Goal: Transaction & Acquisition: Download file/media

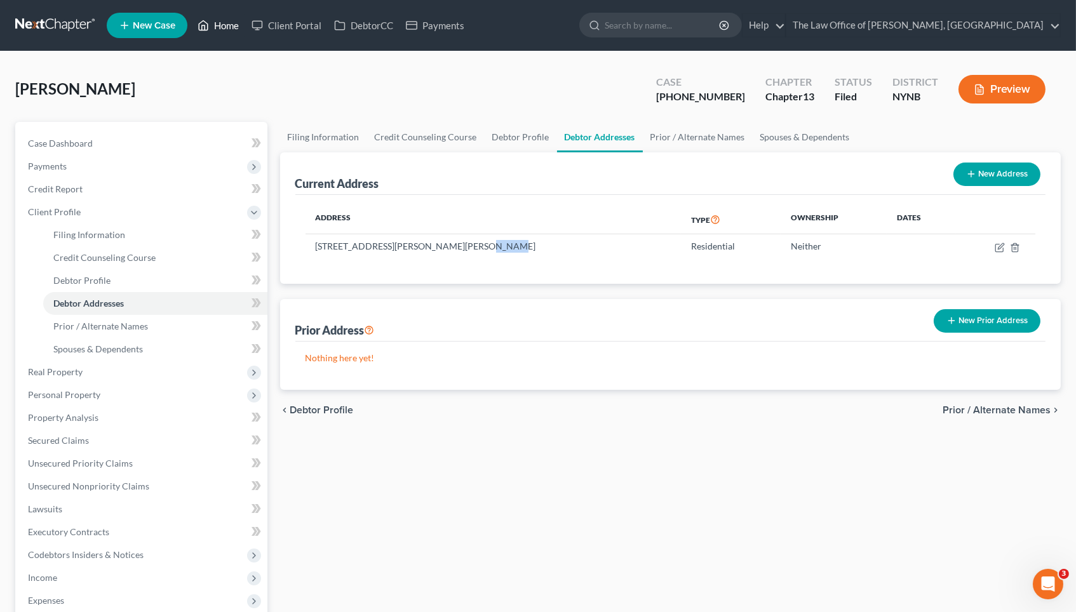
click at [221, 30] on link "Home" at bounding box center [218, 25] width 54 height 23
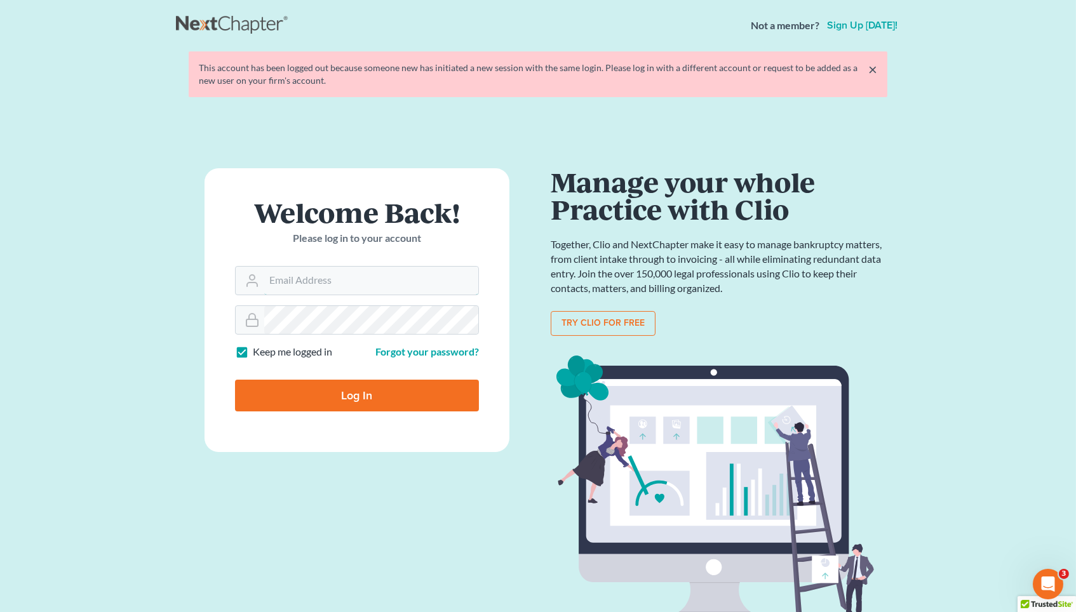
type input "[EMAIL_ADDRESS][DOMAIN_NAME]"
click at [357, 393] on input "Log In" at bounding box center [357, 396] width 244 height 32
type input "Thinking..."
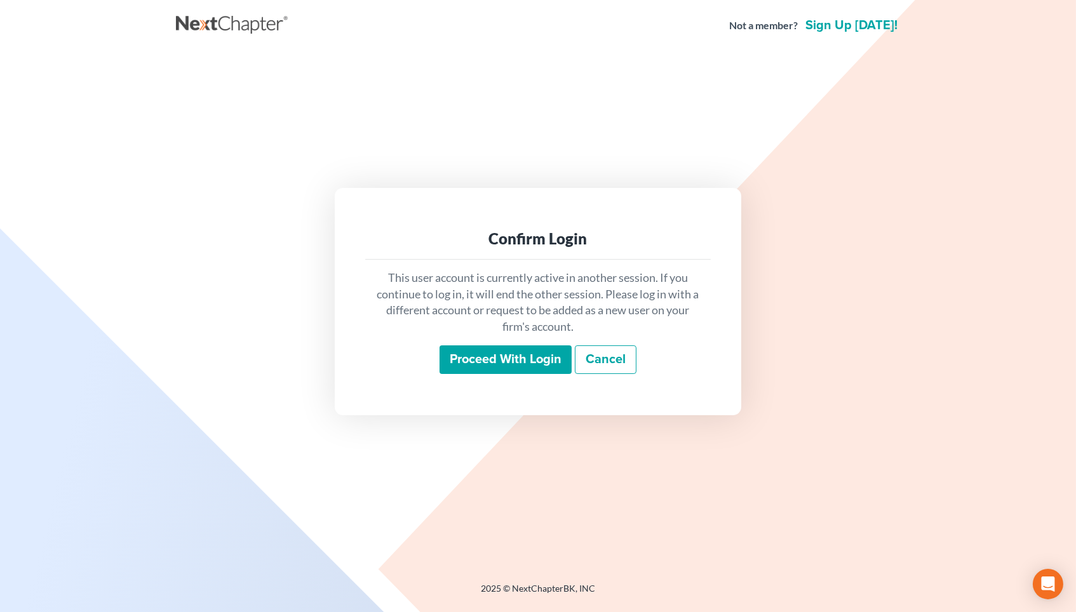
click at [436, 367] on div "Proceed with login Cancel" at bounding box center [537, 360] width 325 height 30
click at [453, 365] on input "Proceed with login" at bounding box center [505, 359] width 132 height 29
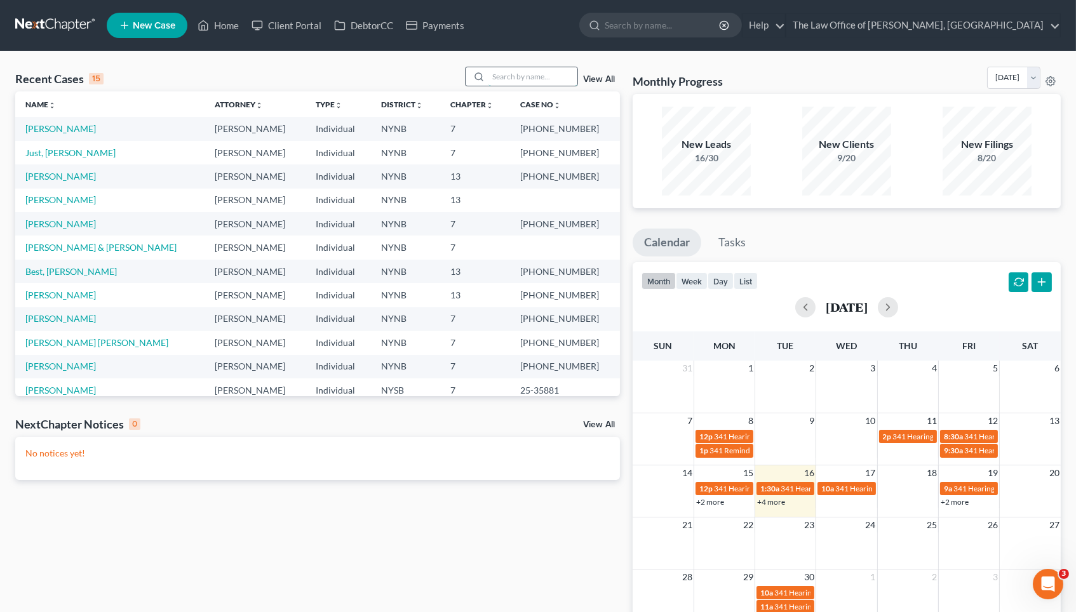
click at [535, 83] on input "search" at bounding box center [532, 76] width 89 height 18
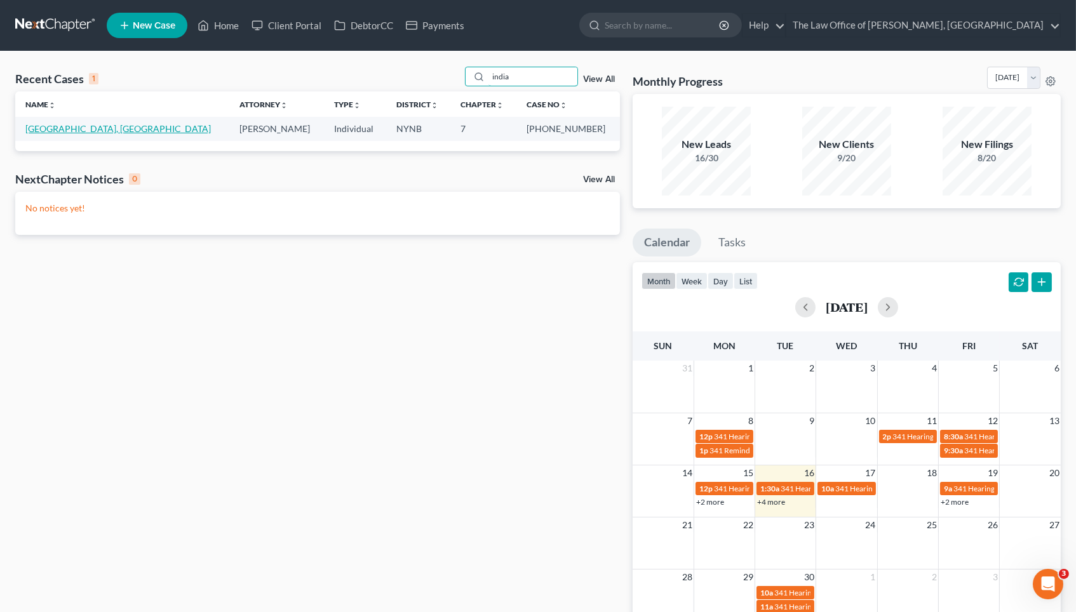
type input "india"
click at [77, 133] on link "[GEOGRAPHIC_DATA], [GEOGRAPHIC_DATA]" at bounding box center [117, 128] width 185 height 11
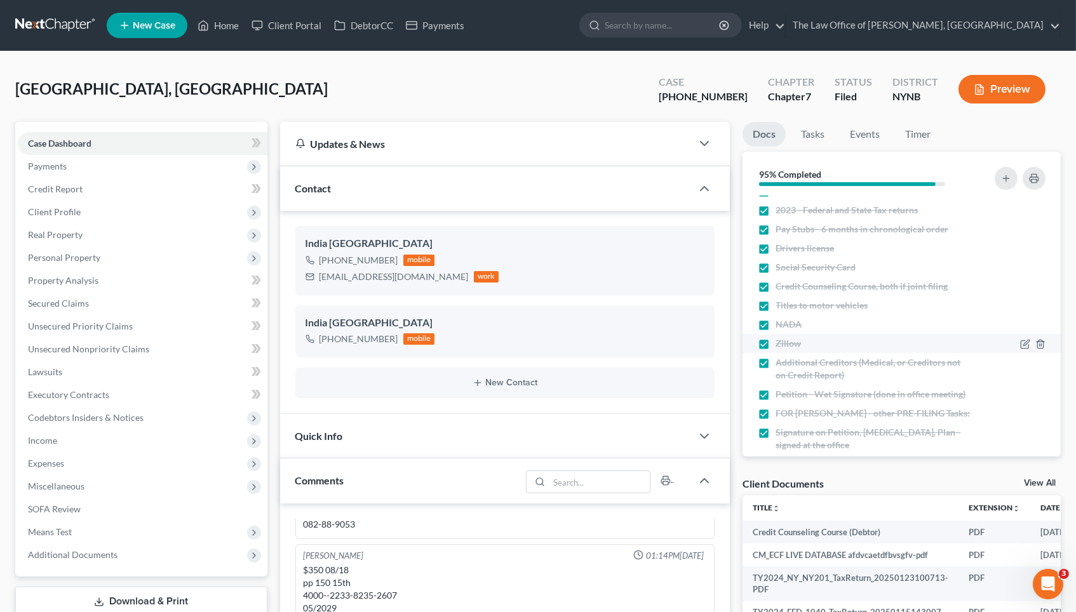
scroll to position [122, 0]
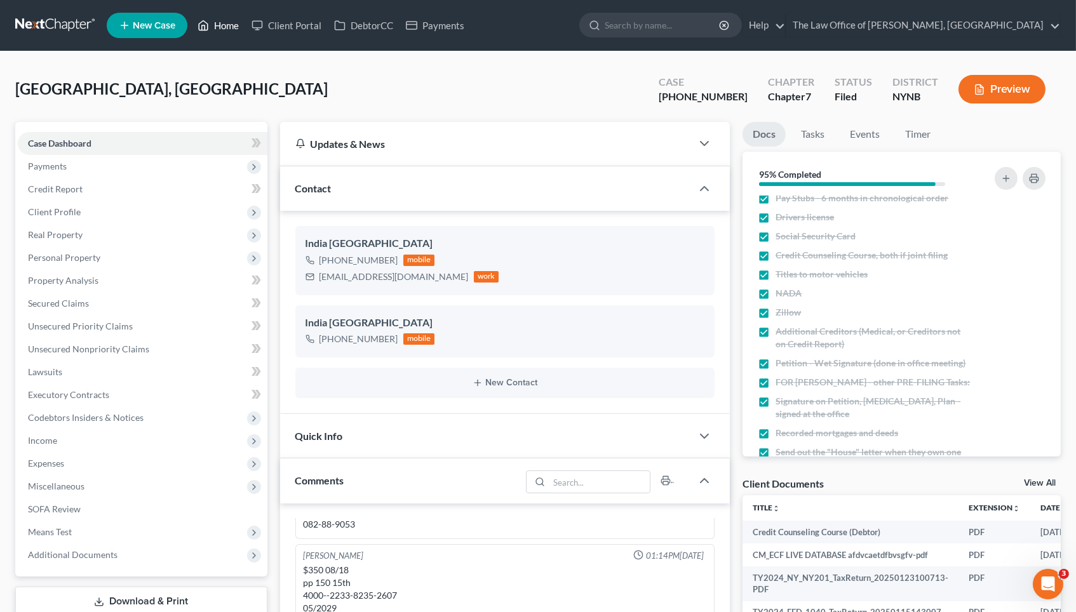
click at [232, 33] on link "Home" at bounding box center [218, 25] width 54 height 23
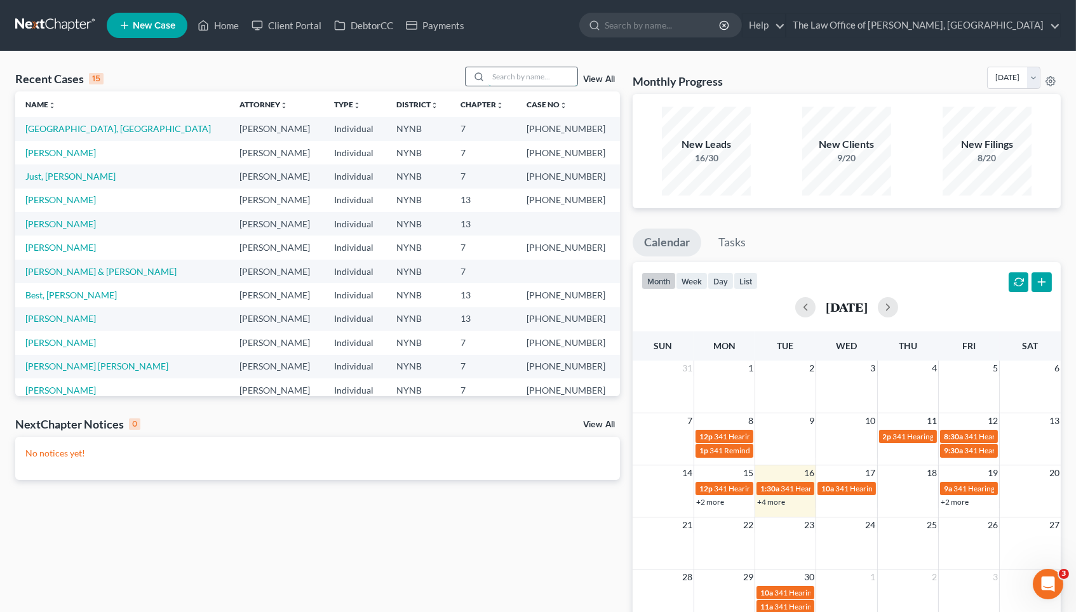
click at [523, 67] on input "search" at bounding box center [532, 76] width 89 height 18
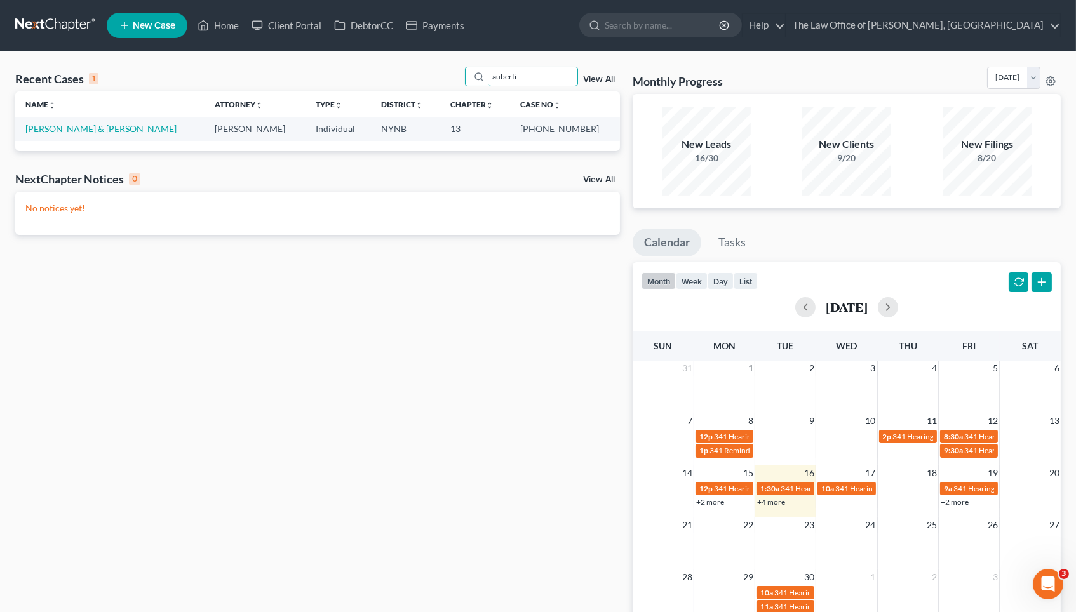
type input "auberti"
click at [120, 132] on link "[PERSON_NAME] & [PERSON_NAME]" at bounding box center [100, 128] width 151 height 11
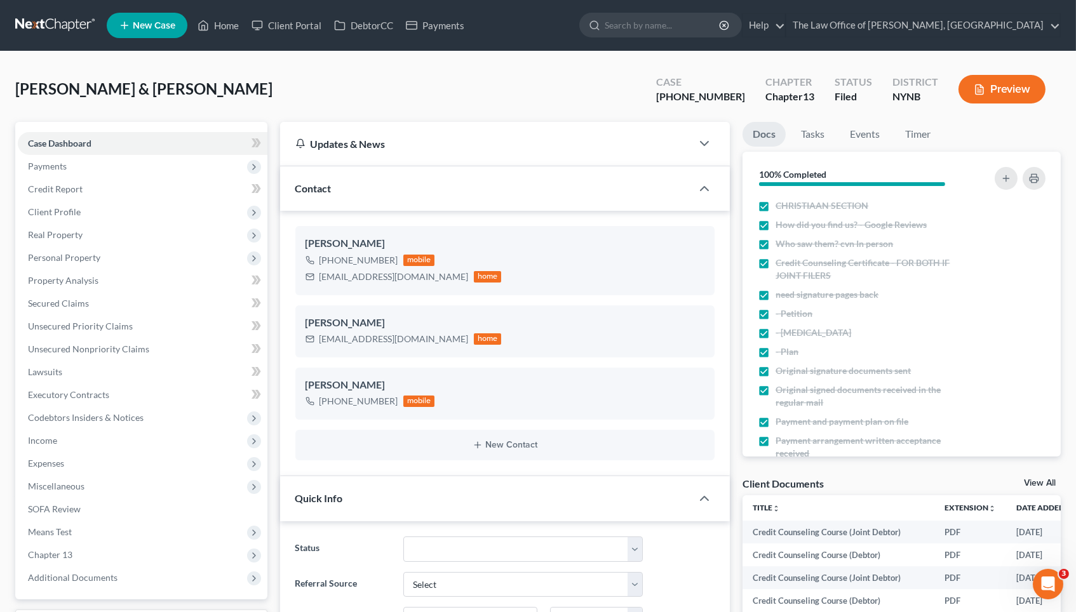
scroll to position [82, 0]
click at [105, 343] on span "Unsecured Nonpriority Claims" at bounding box center [88, 348] width 121 height 11
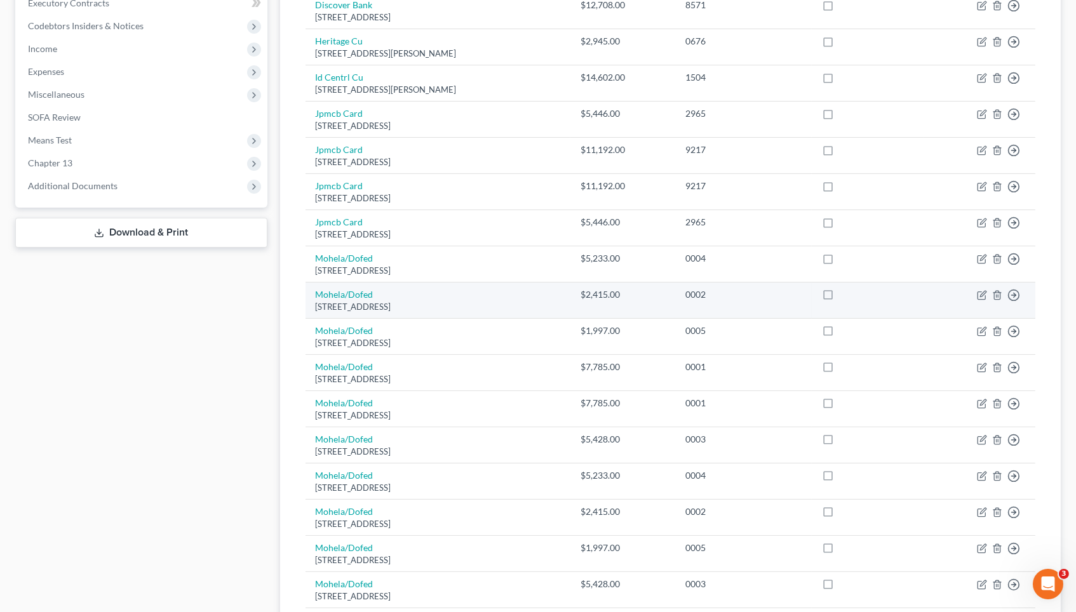
scroll to position [359, 0]
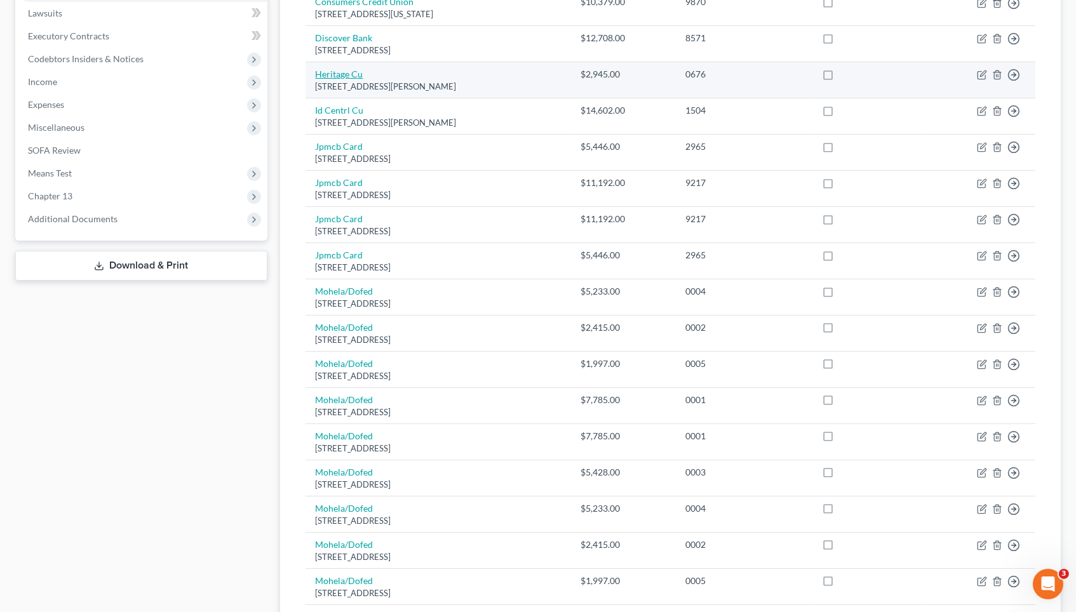
click at [353, 69] on link "Heritage Cu" at bounding box center [340, 74] width 48 height 11
select select "49"
select select "2"
select select "0"
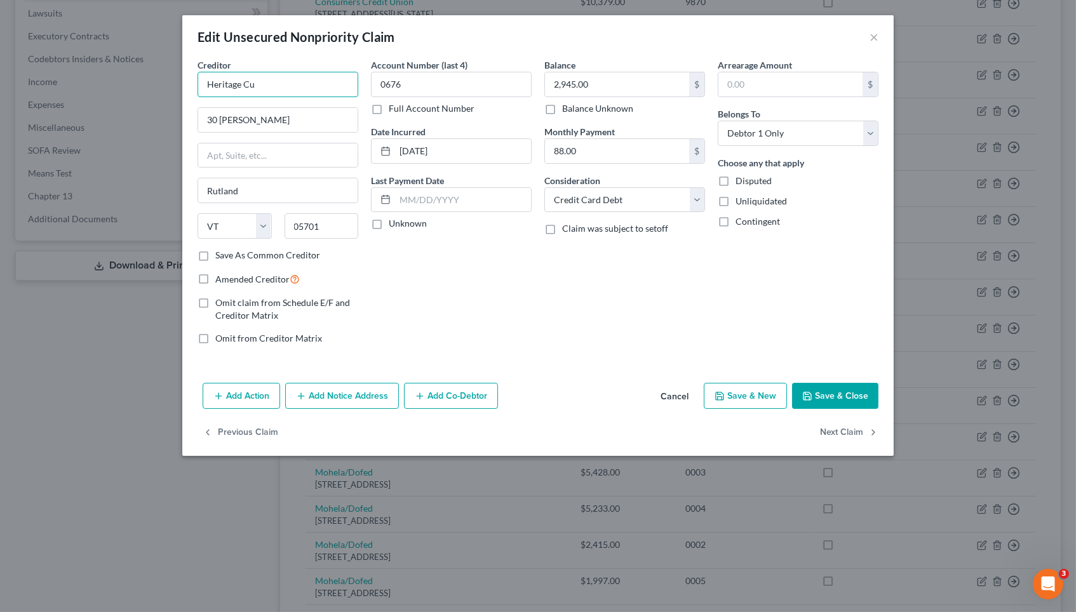
click at [288, 77] on input "Heritage Cu" at bounding box center [277, 84] width 161 height 25
click at [154, 108] on div "Edit Unsecured Nonpriority Claim × Creditor * Heritage Cu 30 [PERSON_NAME][GEOG…" at bounding box center [538, 306] width 1076 height 612
click at [879, 33] on div "Edit Unsecured Nonpriority Claim ×" at bounding box center [537, 36] width 711 height 43
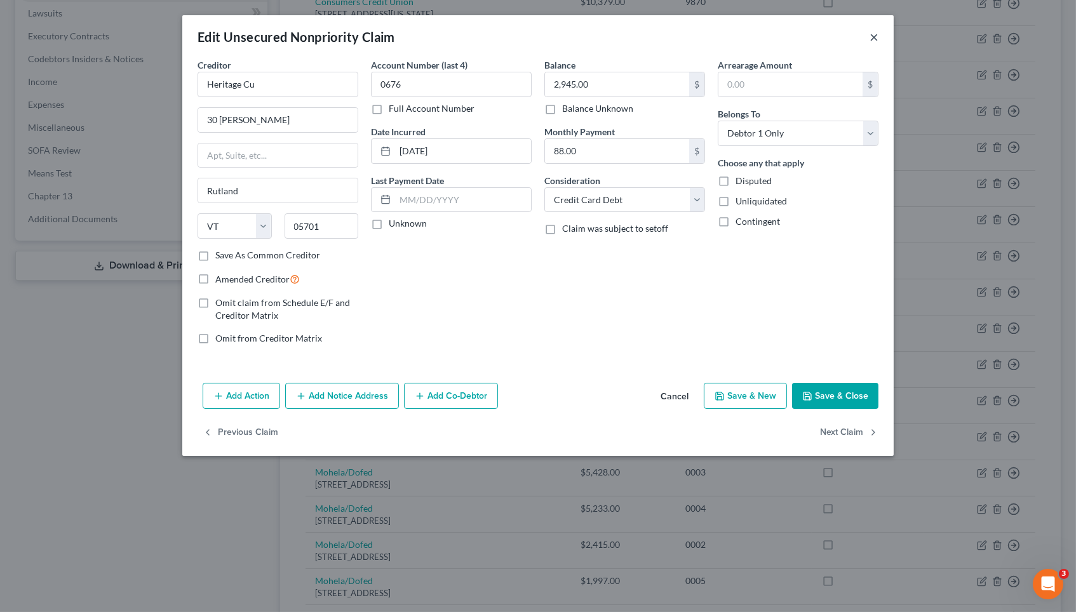
click at [875, 36] on button "×" at bounding box center [873, 36] width 9 height 15
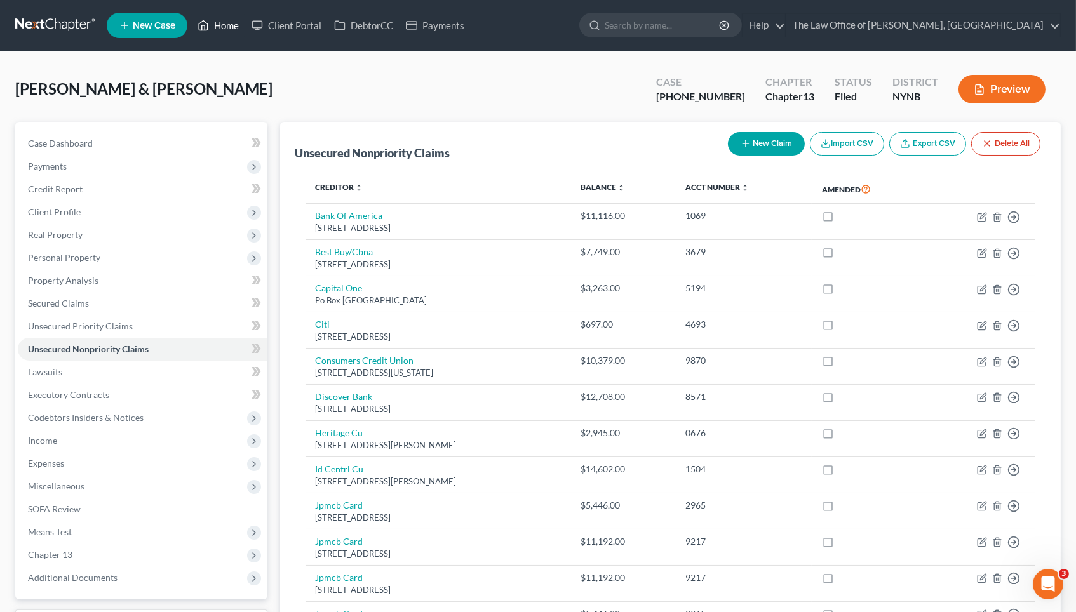
scroll to position [0, 0]
click at [223, 23] on link "Home" at bounding box center [218, 25] width 54 height 23
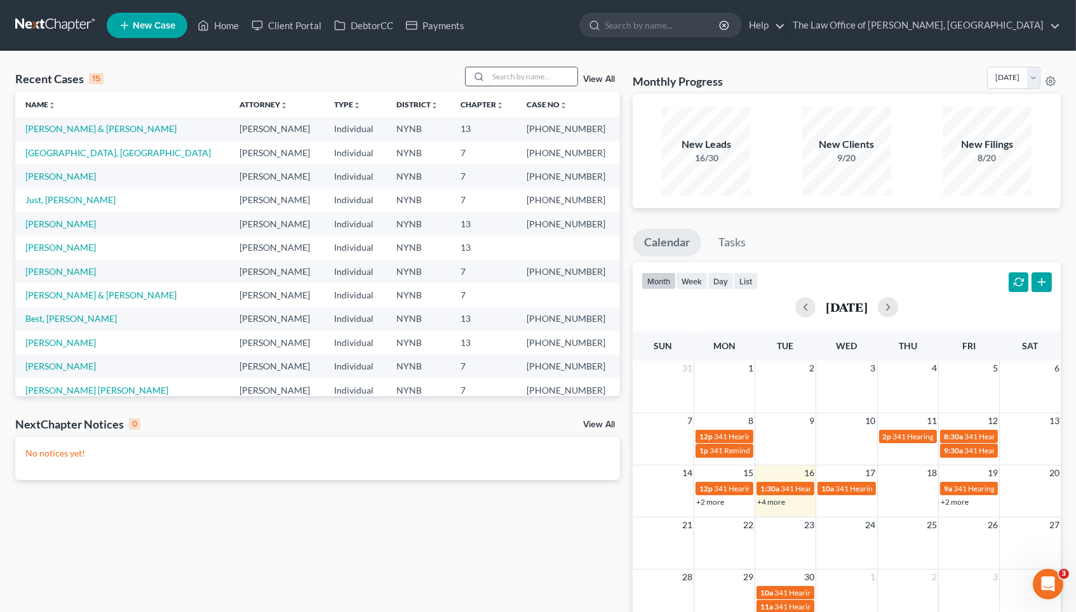
click at [525, 77] on input "search" at bounding box center [532, 76] width 89 height 18
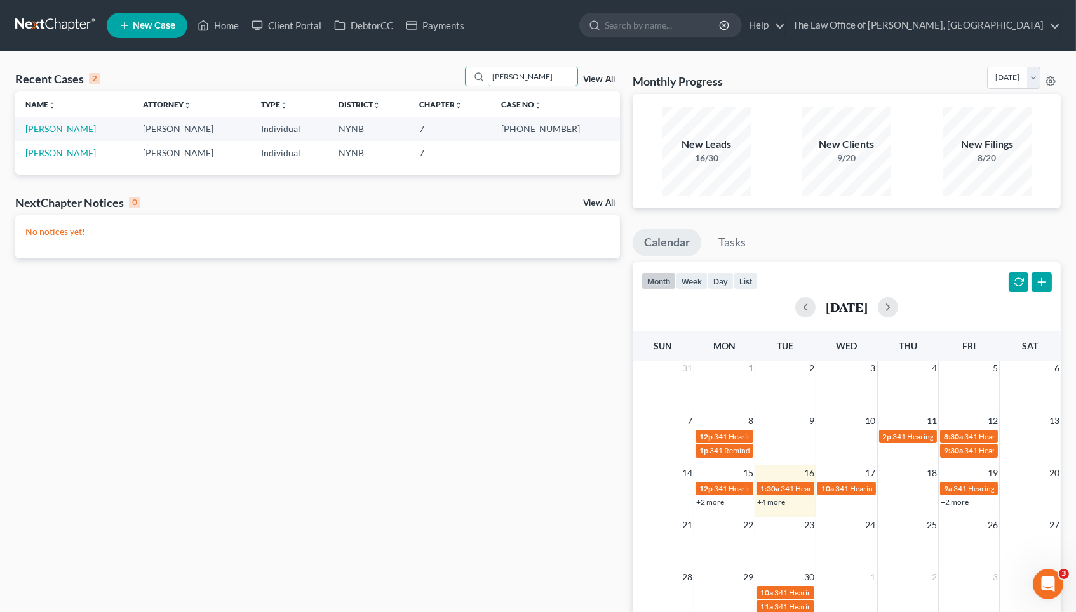
type input "[PERSON_NAME]"
click at [78, 128] on link "[PERSON_NAME]" at bounding box center [60, 128] width 70 height 11
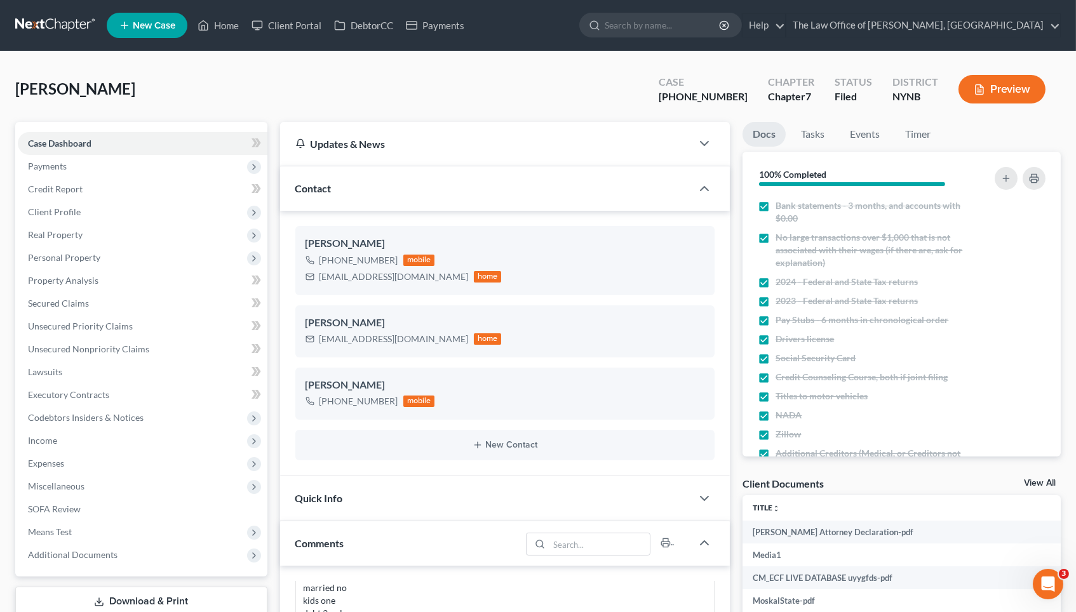
scroll to position [2724, 0]
drag, startPoint x: 740, startPoint y: 95, endPoint x: 666, endPoint y: 91, distance: 73.7
click at [667, 94] on div "[PERSON_NAME] Upgraded Case [PHONE_NUMBER] Chapter Chapter 7 Status Filed Distr…" at bounding box center [537, 94] width 1045 height 55
copy div "25-10824"
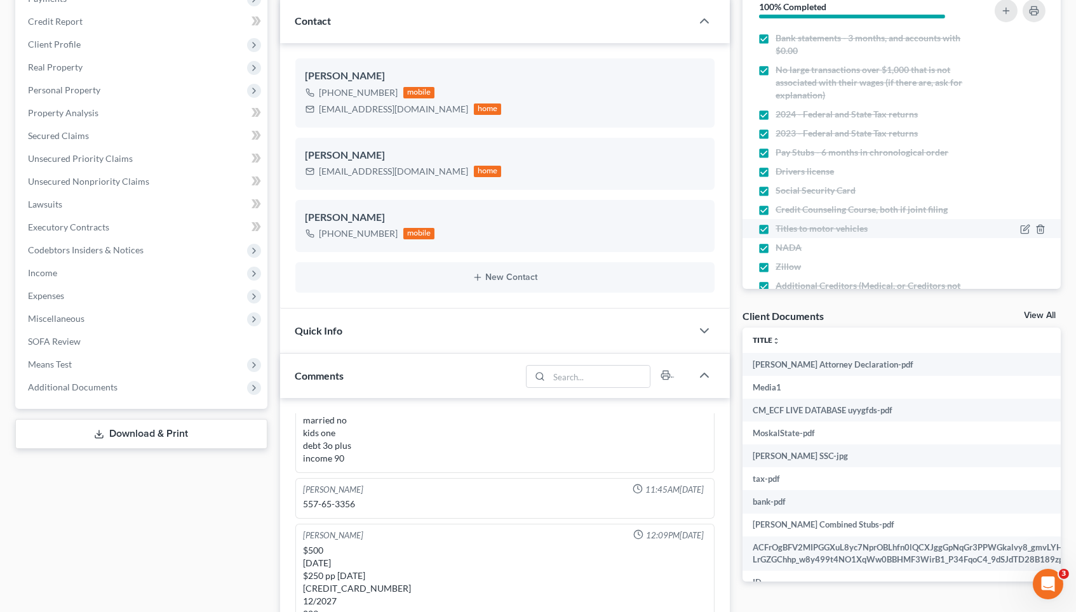
scroll to position [187, 0]
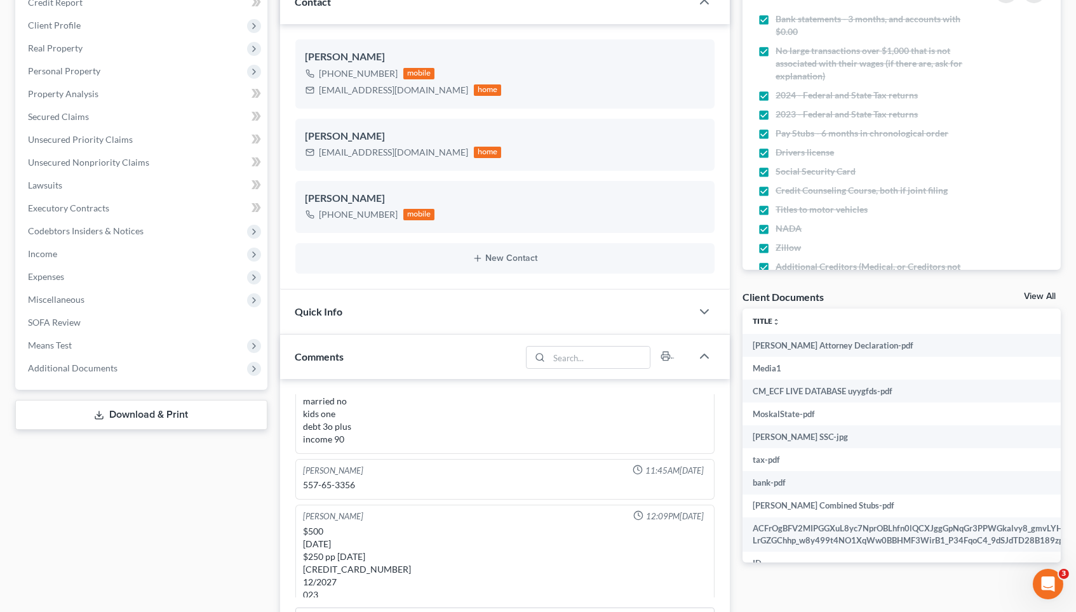
click at [1042, 298] on link "View All" at bounding box center [1039, 296] width 32 height 9
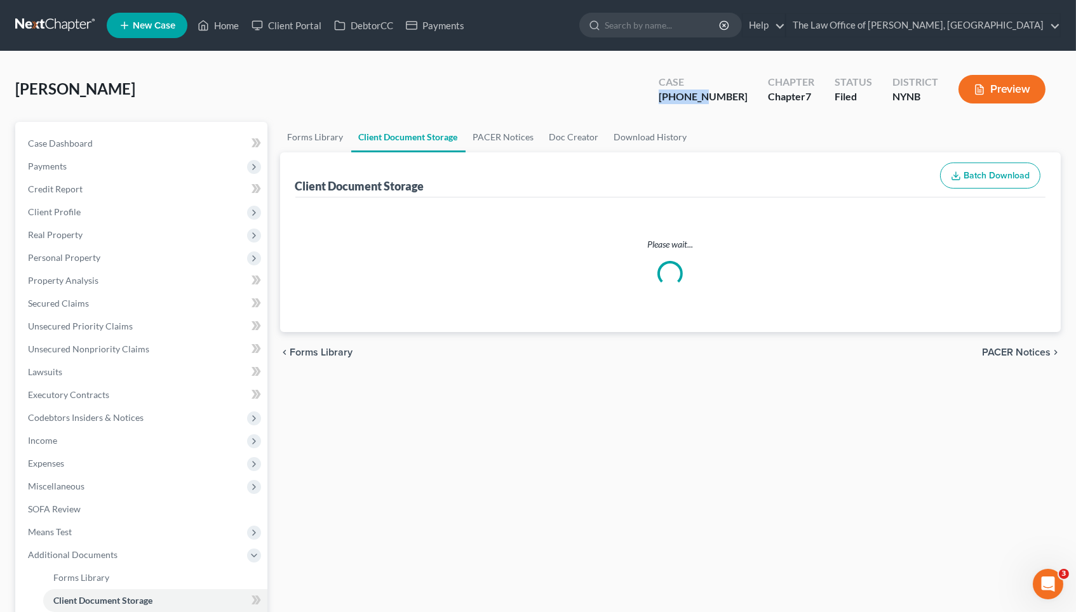
select select "1"
select select "5"
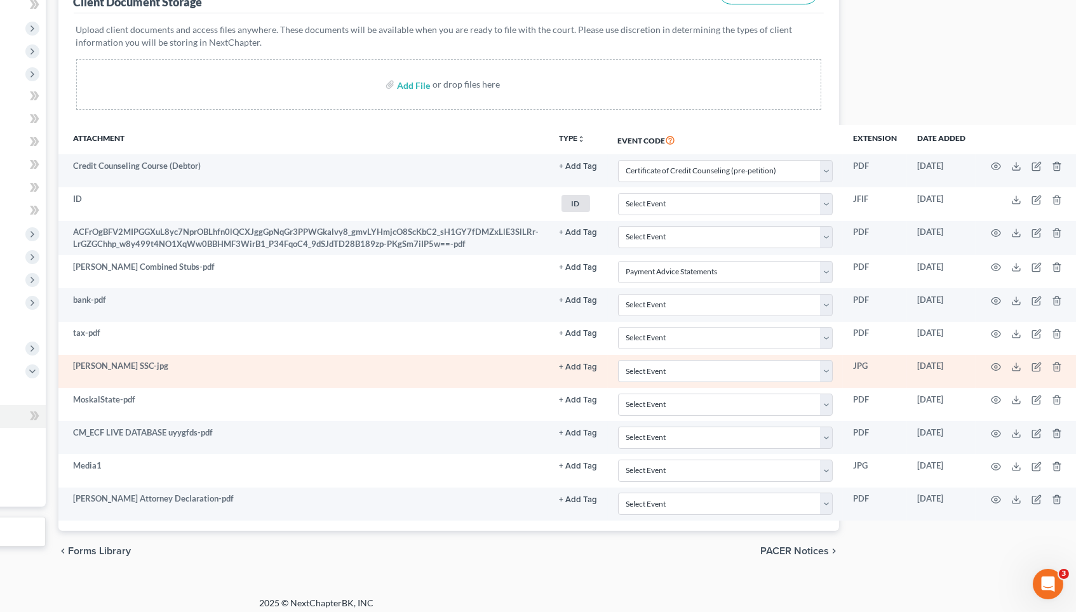
scroll to position [184, 221]
click at [991, 362] on icon "button" at bounding box center [996, 367] width 10 height 10
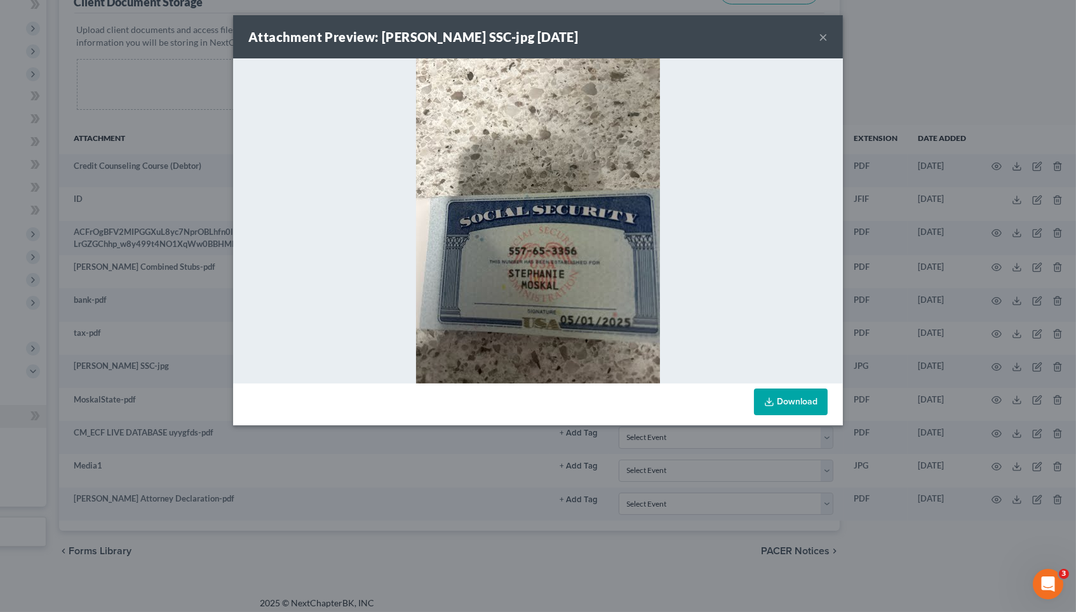
click at [790, 398] on link "Download" at bounding box center [791, 402] width 74 height 27
click at [450, 464] on div "Attachment Preview: [PERSON_NAME] SSC-jpg [DATE] × Download" at bounding box center [538, 306] width 1076 height 612
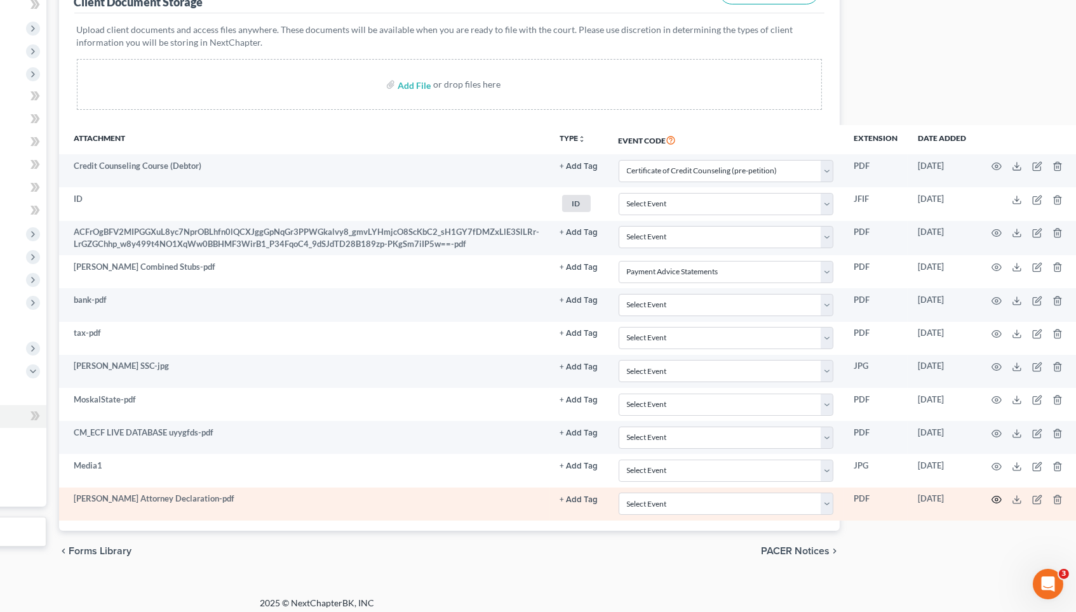
click at [995, 498] on circle "button" at bounding box center [996, 499] width 3 height 3
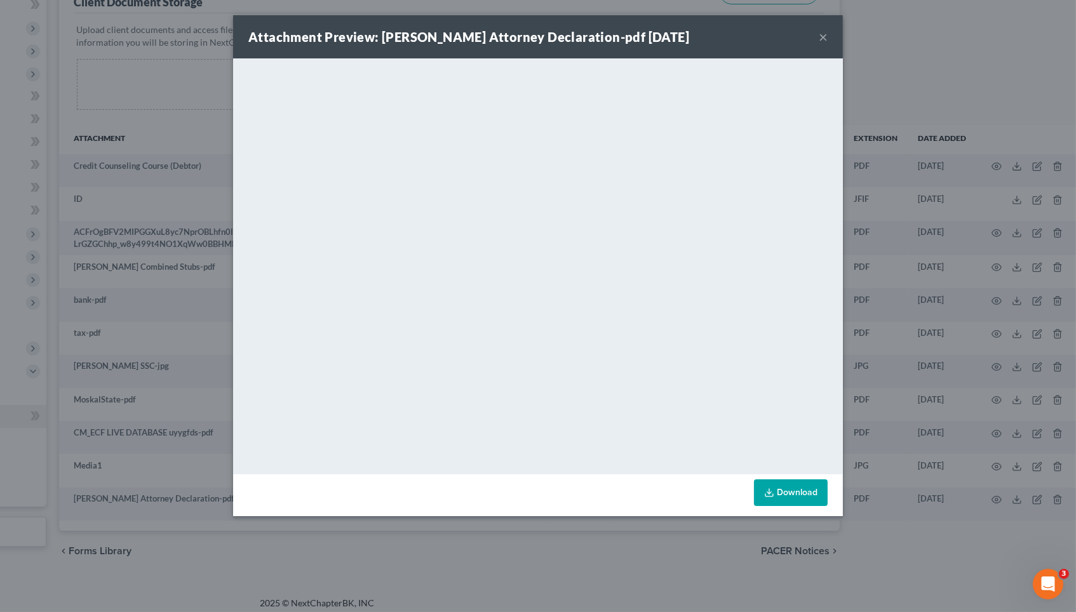
click at [775, 496] on link "Download" at bounding box center [791, 492] width 74 height 27
click at [210, 235] on div "Attachment Preview: [PERSON_NAME] Attorney Declaration-pdf [DATE] × <object ng-…" at bounding box center [538, 306] width 1076 height 612
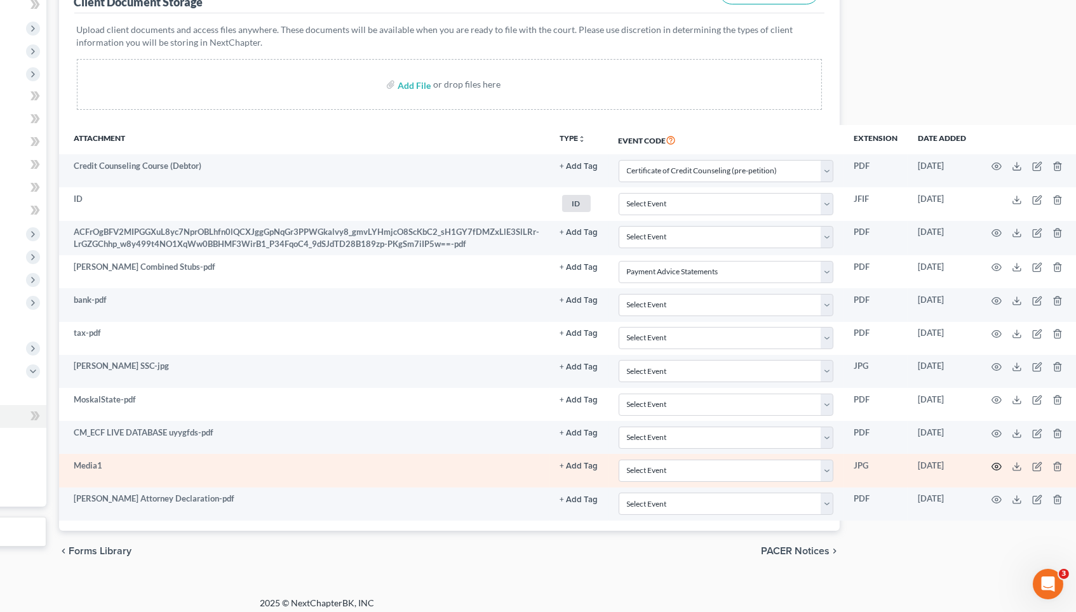
click at [992, 462] on icon "button" at bounding box center [996, 467] width 10 height 10
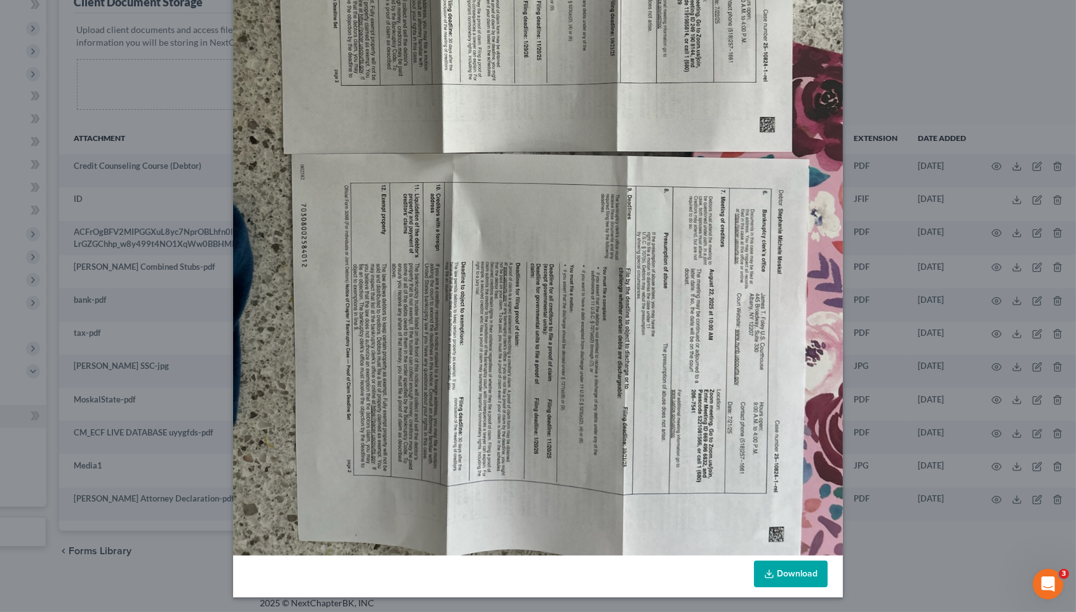
click at [943, 303] on div "Attachment Preview: Media1 [DATE] × Download" at bounding box center [538, 306] width 1076 height 612
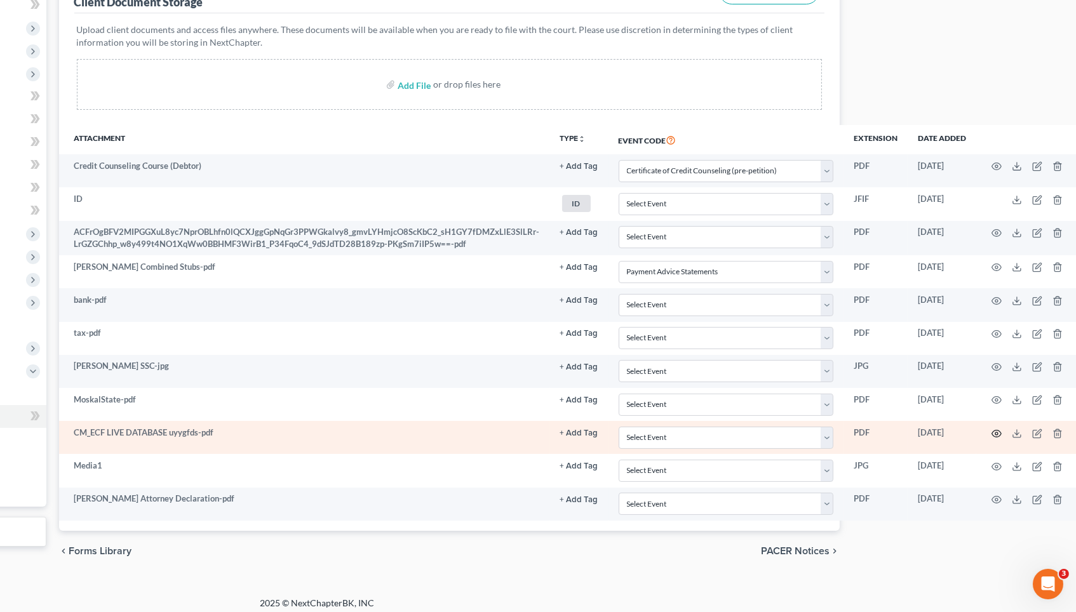
click at [992, 429] on icon "button" at bounding box center [996, 434] width 10 height 10
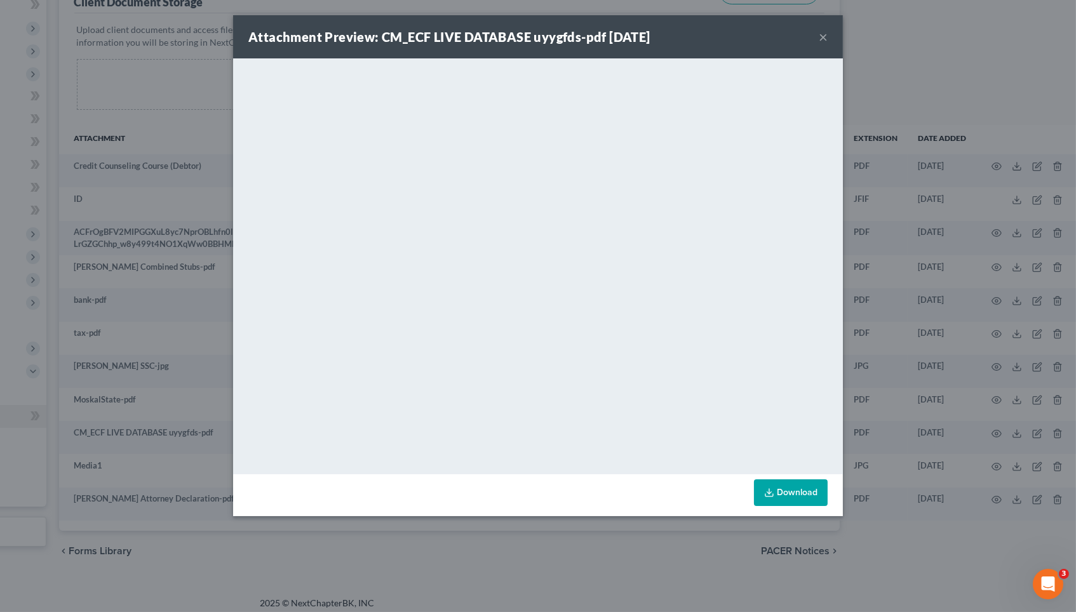
click at [974, 387] on div "Attachment Preview: CM_ECF LIVE DATABASE uyygfds-pdf [DATE] × <object ng-attr-d…" at bounding box center [538, 306] width 1076 height 612
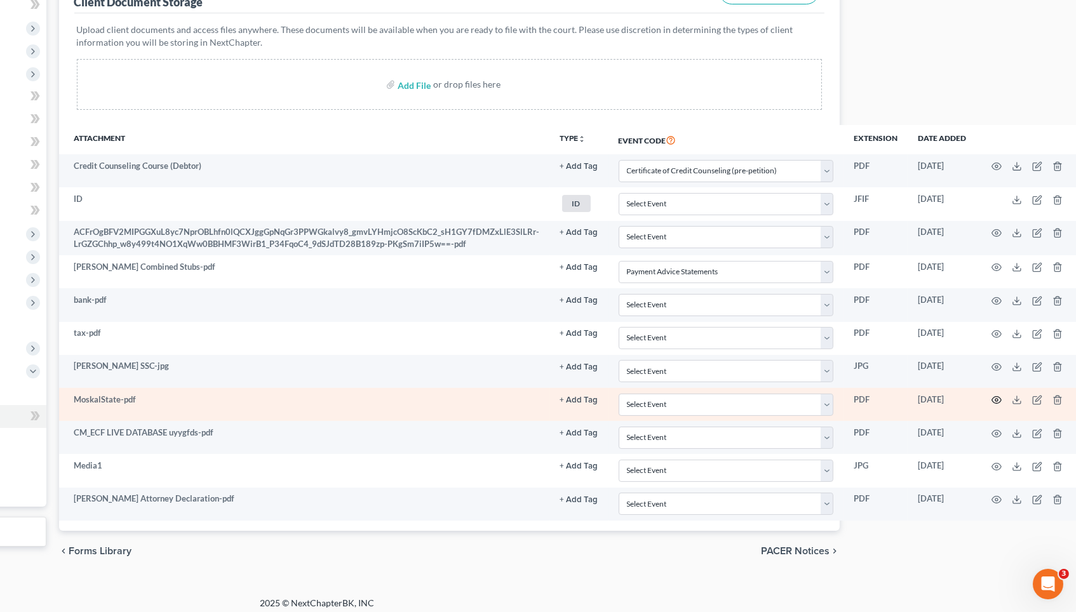
click at [991, 395] on icon "button" at bounding box center [996, 400] width 10 height 10
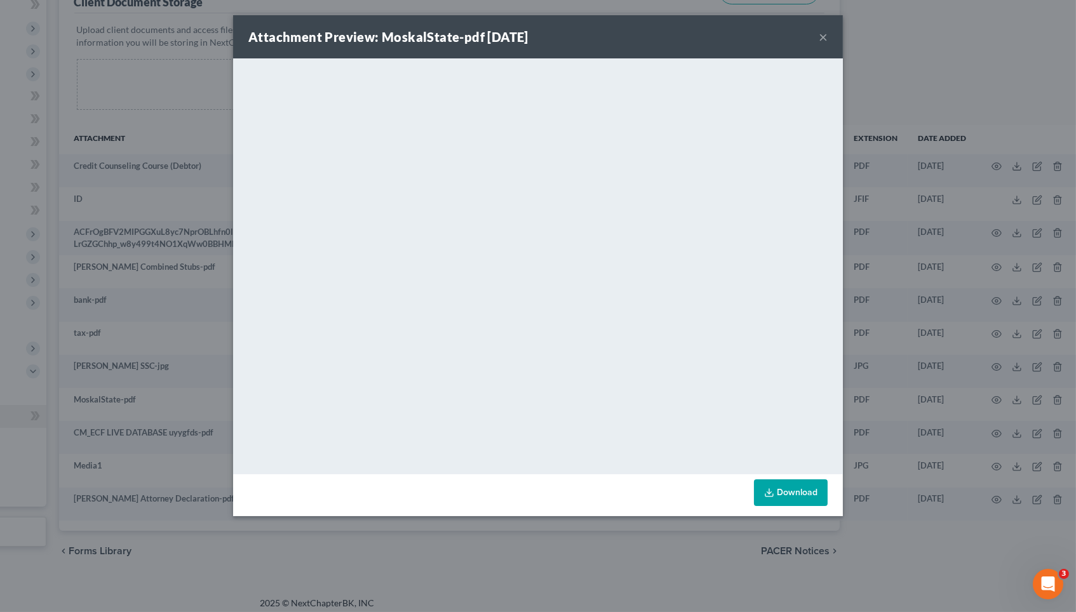
click at [788, 489] on link "Download" at bounding box center [791, 492] width 74 height 27
click at [188, 158] on div "Attachment Preview: MoskalState-pdf [DATE] × <object ng-attr-data='[URL][DOMAIN…" at bounding box center [538, 306] width 1076 height 612
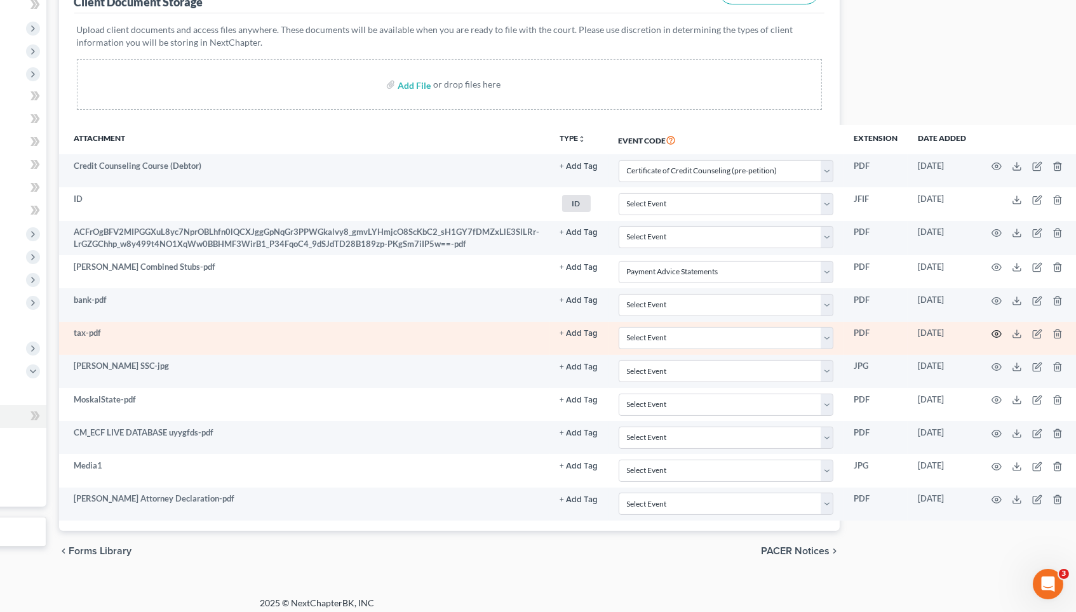
click at [991, 329] on icon "button" at bounding box center [996, 334] width 10 height 10
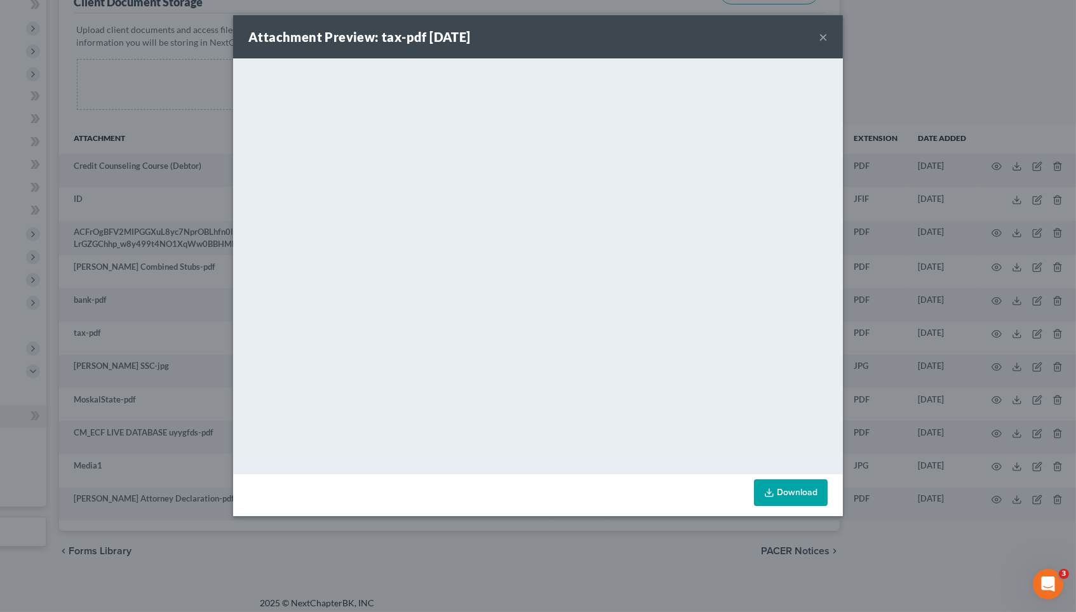
scroll to position [184, 0]
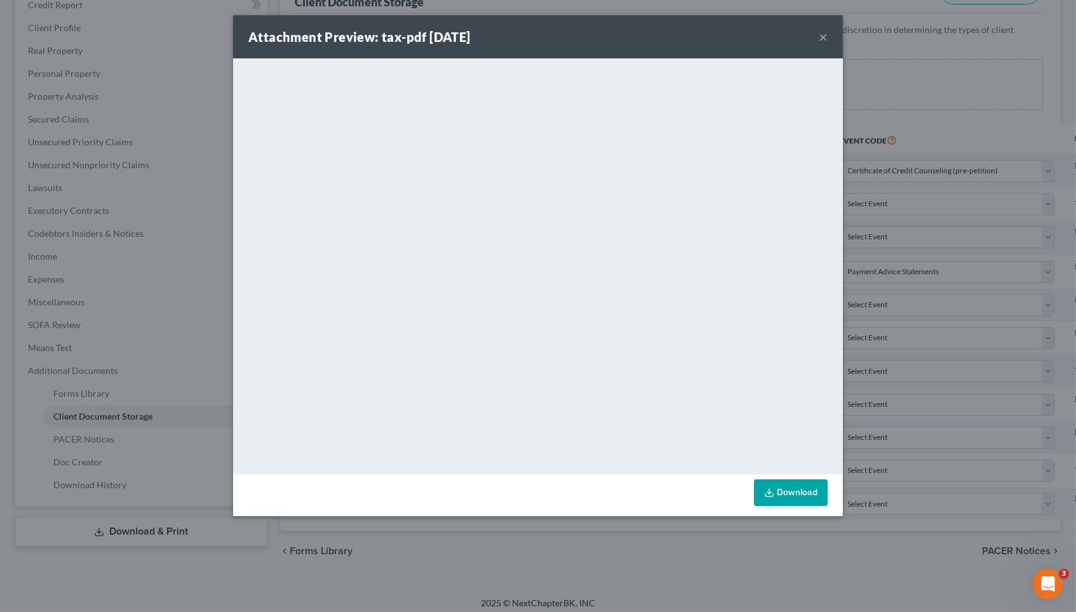
click at [796, 510] on div "Download" at bounding box center [537, 495] width 609 height 42
click at [792, 501] on link "Download" at bounding box center [791, 492] width 74 height 27
click at [173, 99] on div "Attachment Preview: tax-pdf [DATE] × <object ng-attr-data='[URL][DOMAIN_NAME]' …" at bounding box center [538, 306] width 1076 height 612
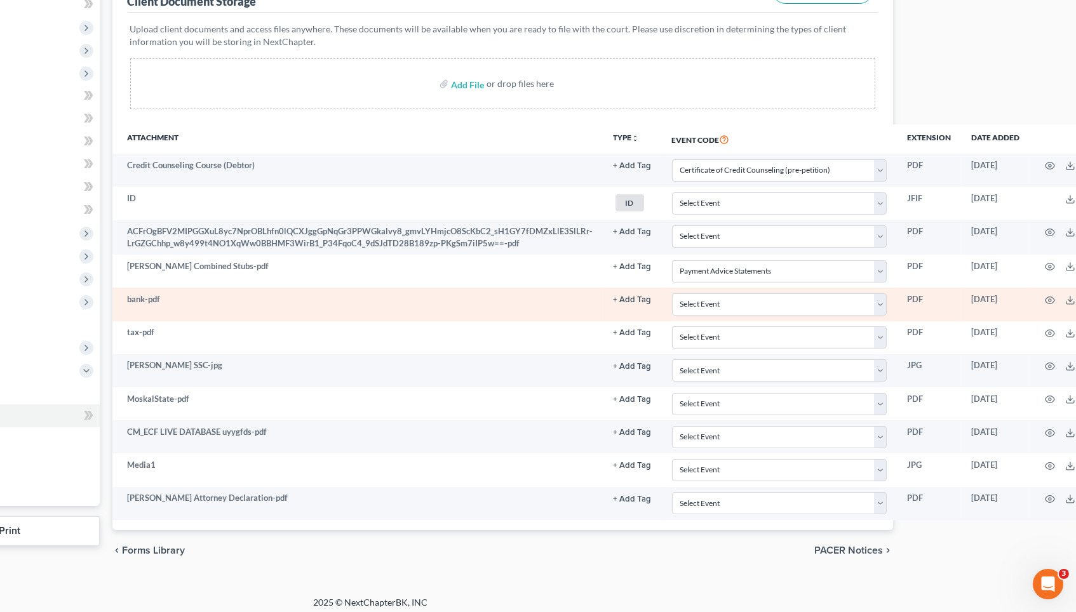
scroll to position [184, 168]
click at [1065, 296] on icon at bounding box center [1070, 301] width 10 height 10
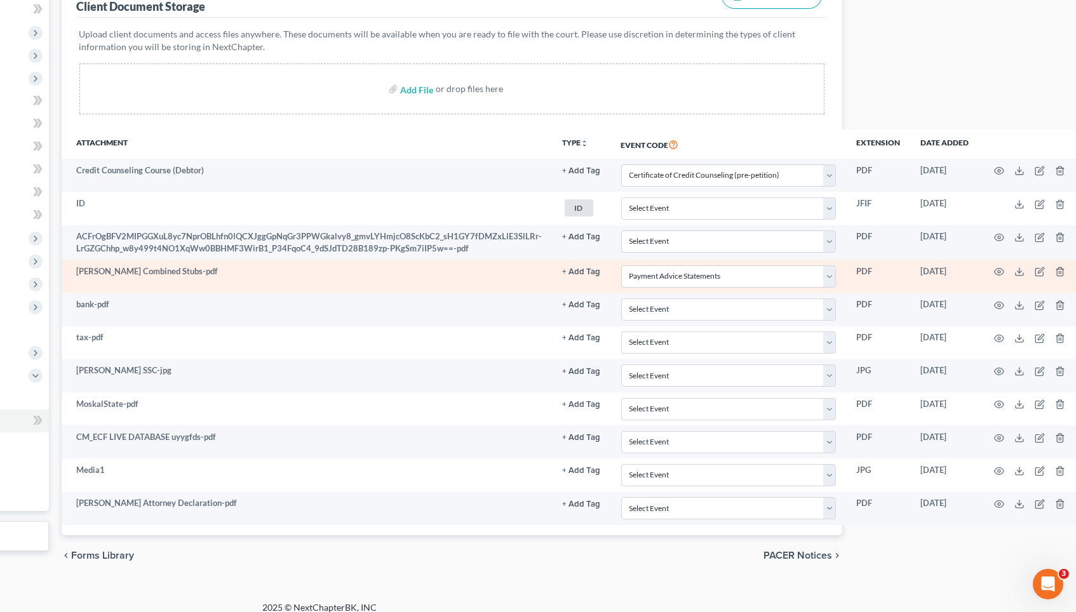
scroll to position [182, 221]
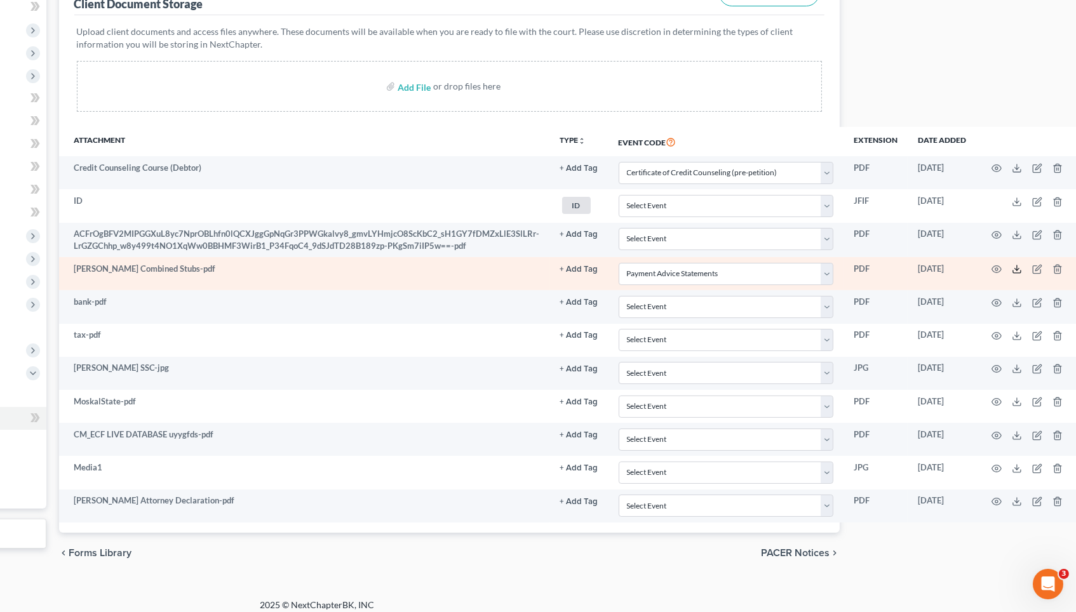
click at [1015, 269] on polyline at bounding box center [1017, 270] width 4 height 2
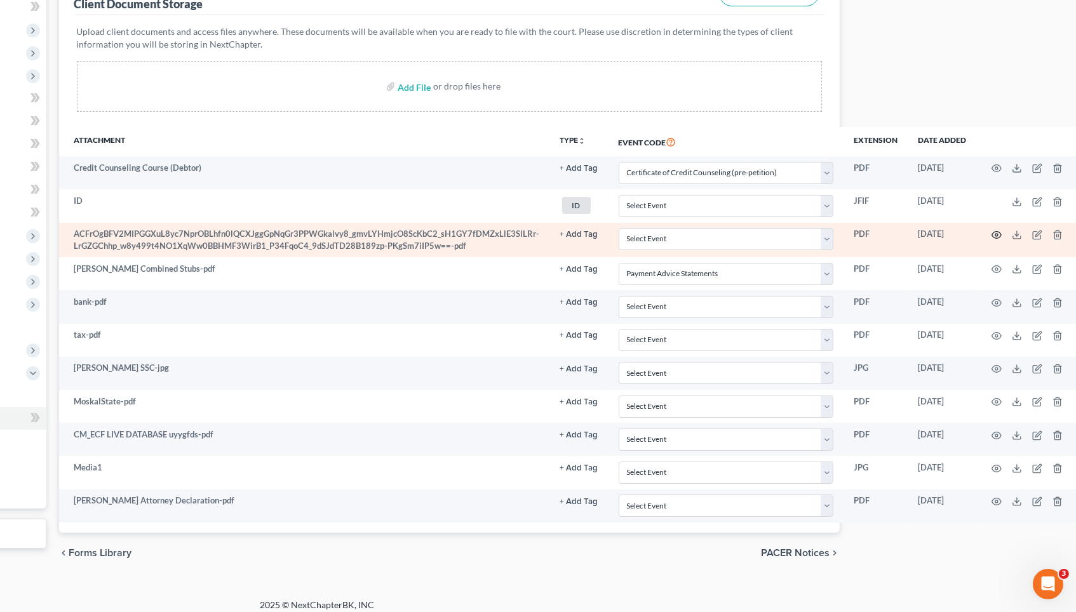
click at [993, 234] on icon "button" at bounding box center [996, 235] width 10 height 10
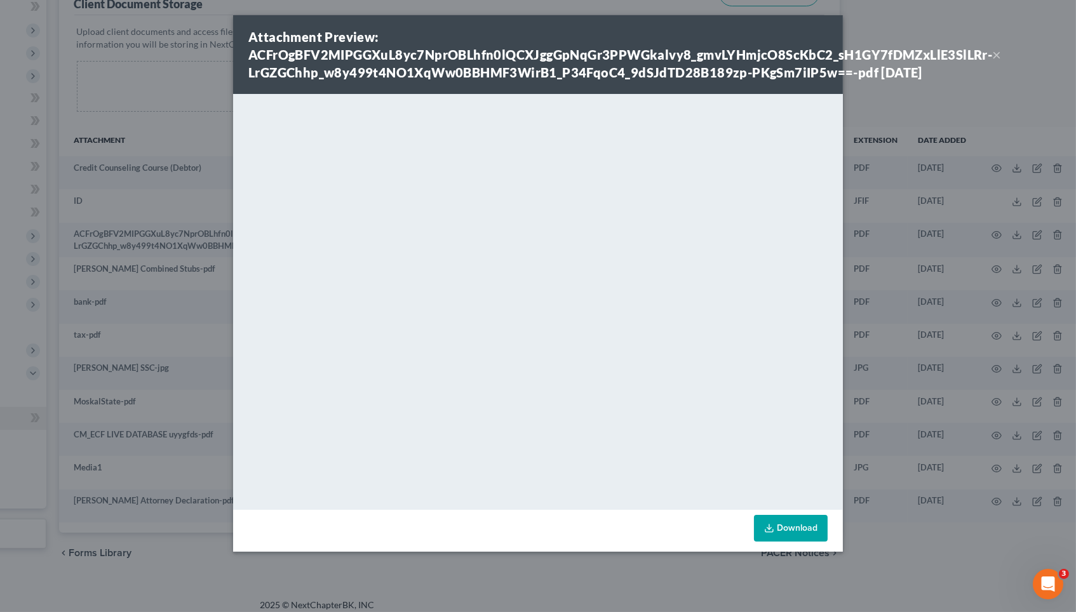
click at [873, 173] on div "Attachment Preview: ACFrOgBFV2MIPGGXuL8yc7NprOBLhfn0lQCXJggGpNqGr3PPWGkalvy8_gm…" at bounding box center [538, 306] width 1076 height 612
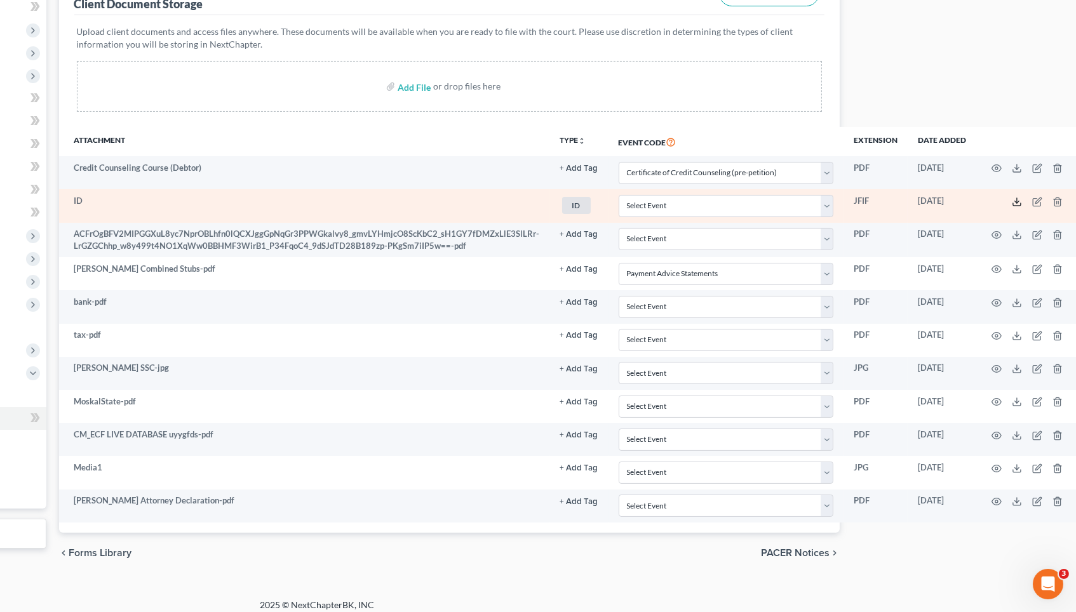
click at [1011, 201] on icon at bounding box center [1016, 202] width 10 height 10
